Goal: Information Seeking & Learning: Learn about a topic

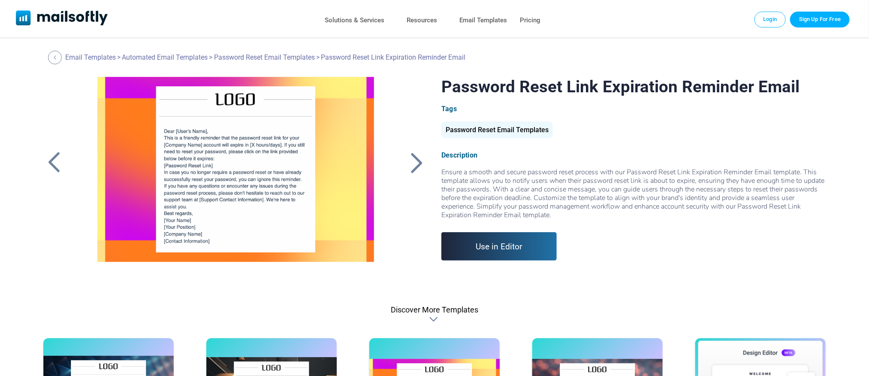
click at [414, 173] on div at bounding box center [416, 162] width 21 height 22
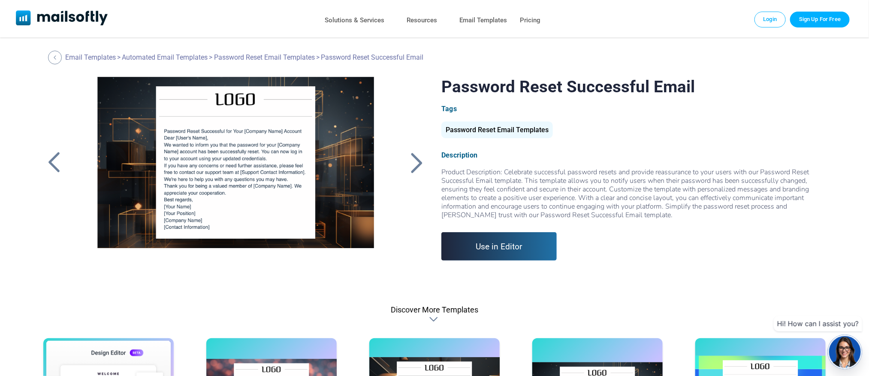
click at [53, 153] on div at bounding box center [53, 162] width 21 height 22
